Goal: Information Seeking & Learning: Learn about a topic

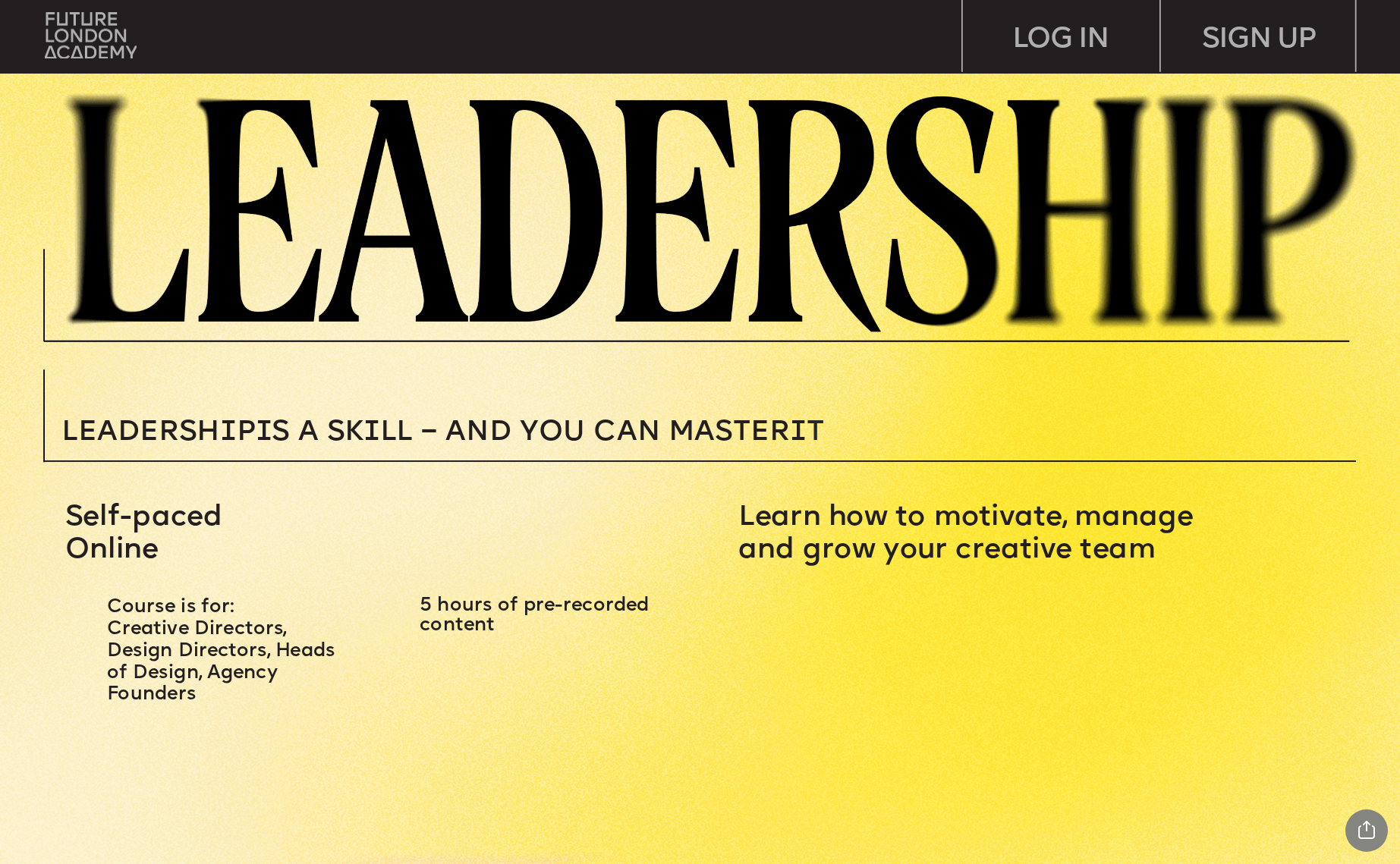
scroll to position [287, 0]
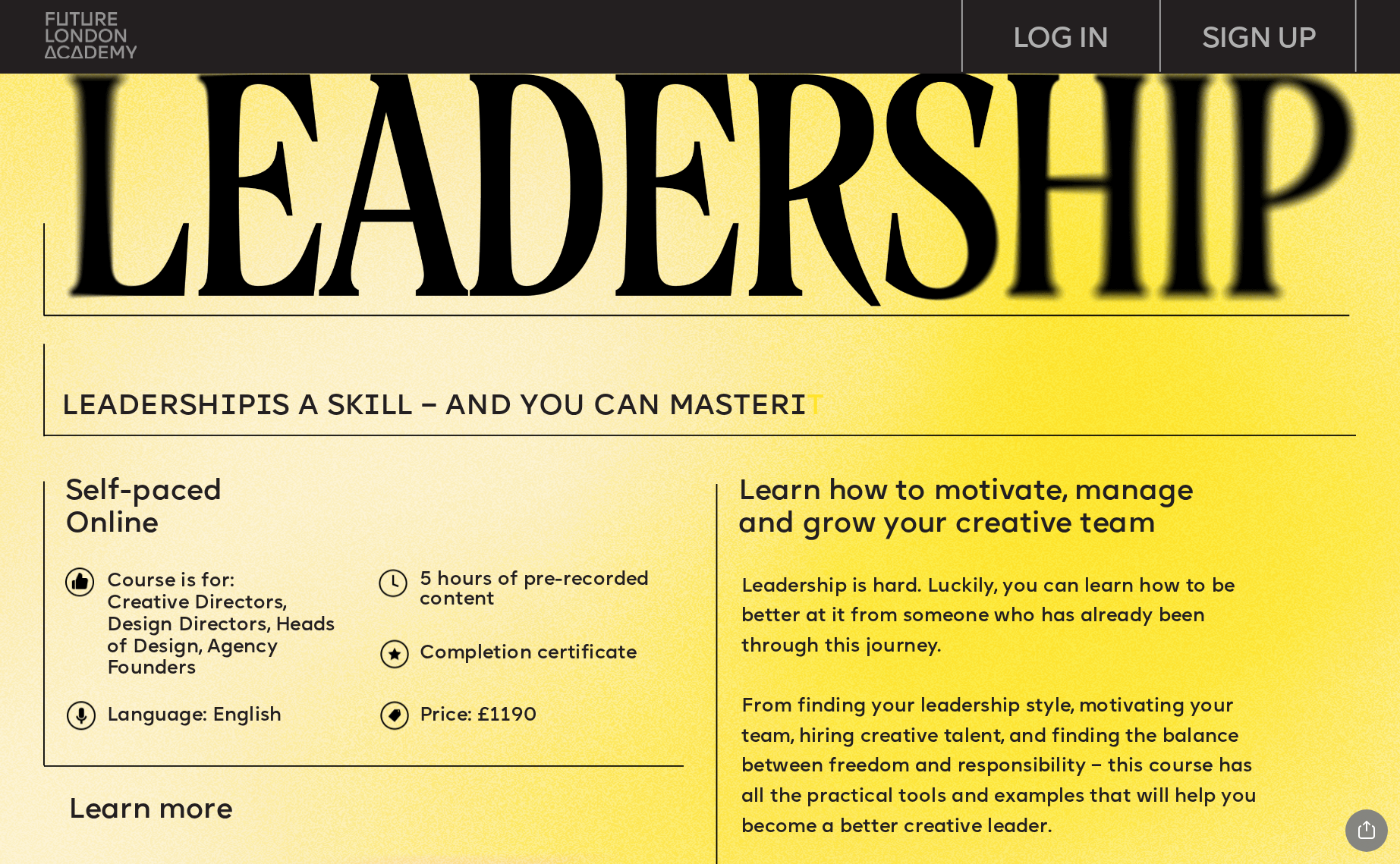
click at [83, 31] on img at bounding box center [91, 35] width 92 height 46
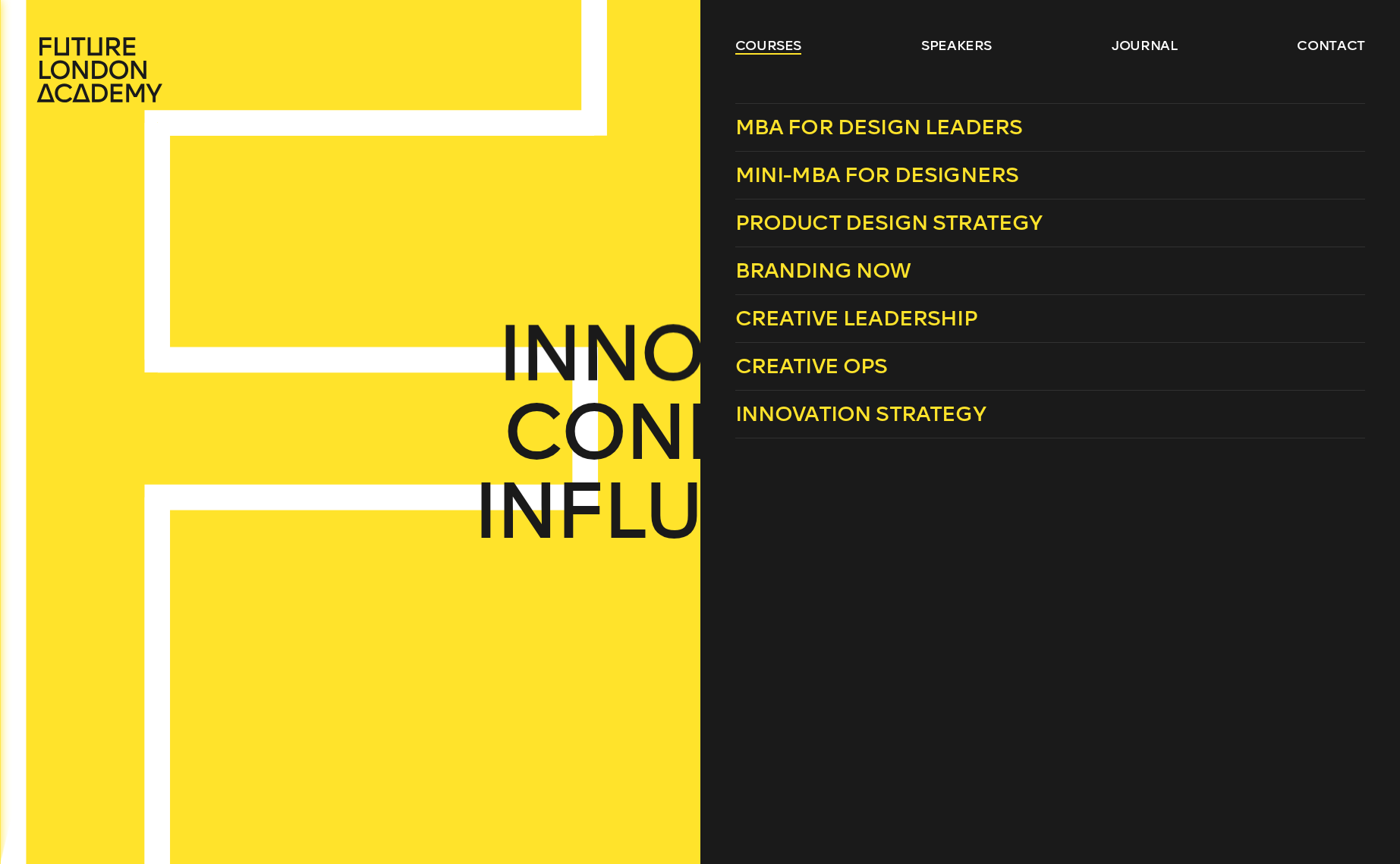
click at [772, 44] on link "courses" at bounding box center [769, 45] width 67 height 18
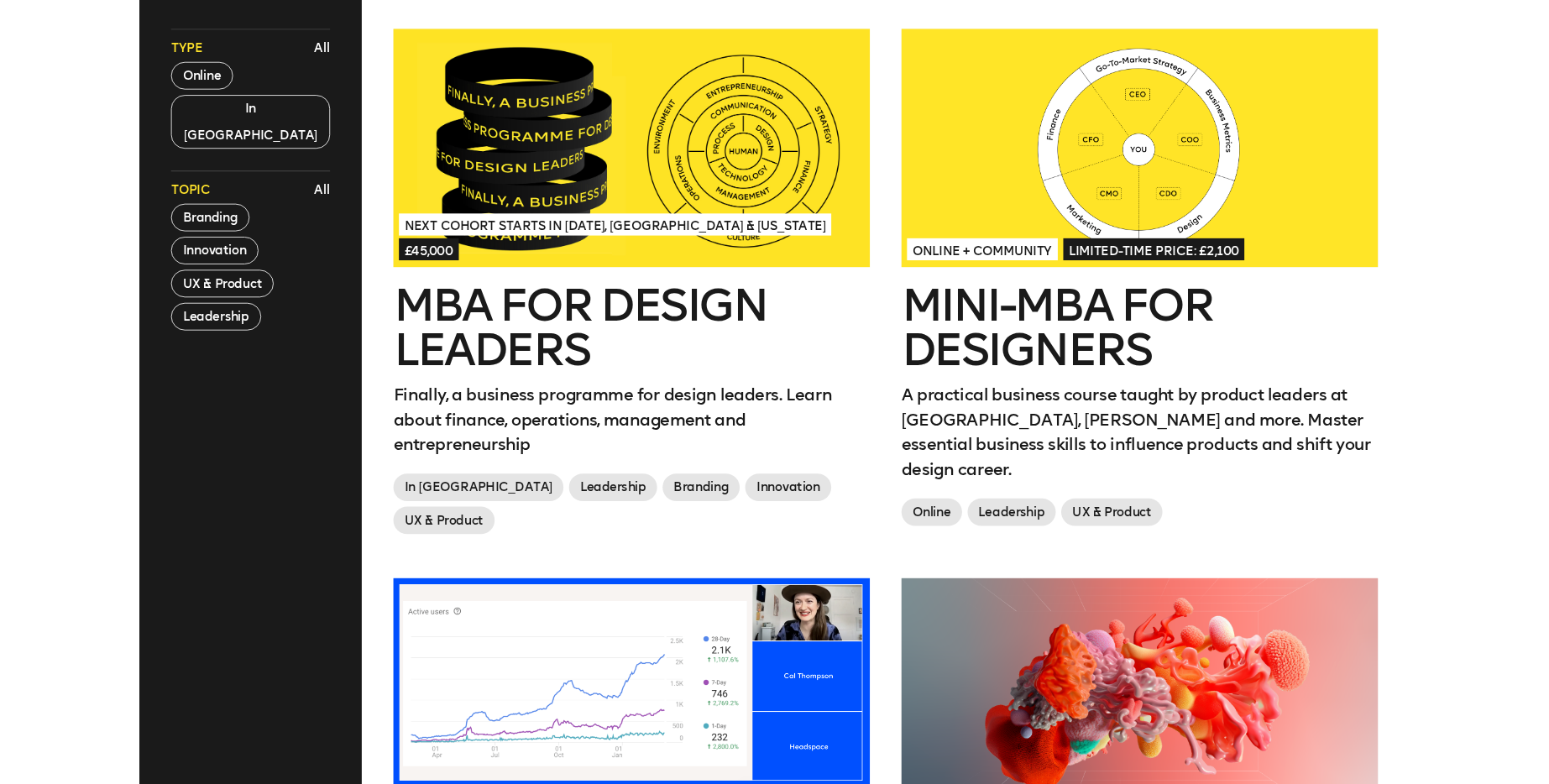
scroll to position [736, 0]
